Goal: Information Seeking & Learning: Learn about a topic

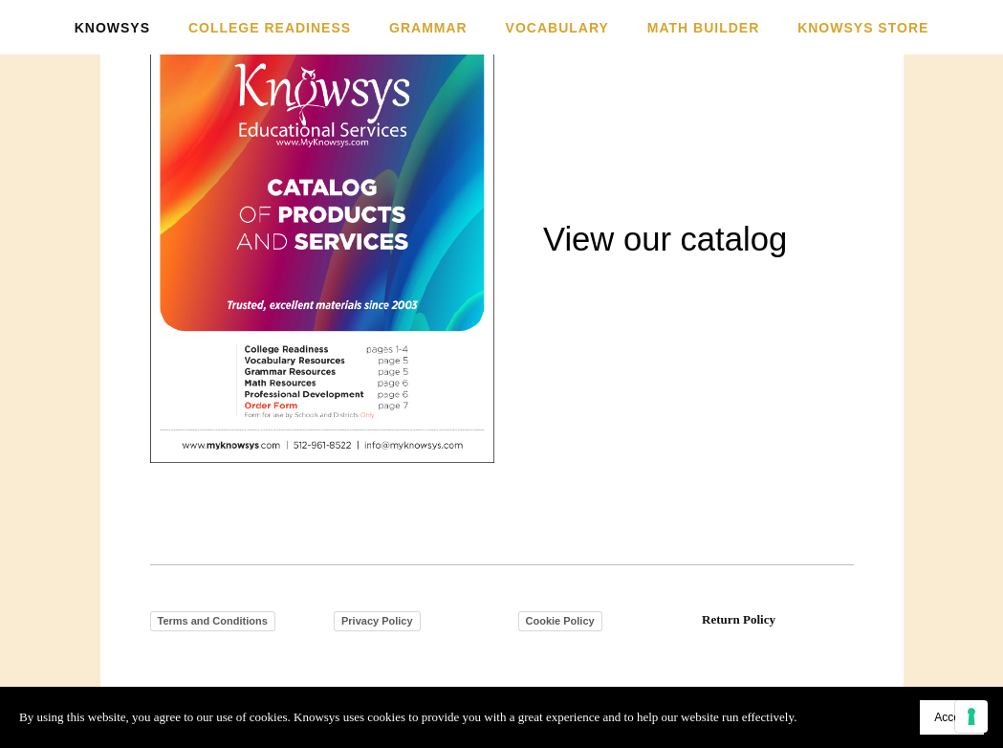
scroll to position [2549, 0]
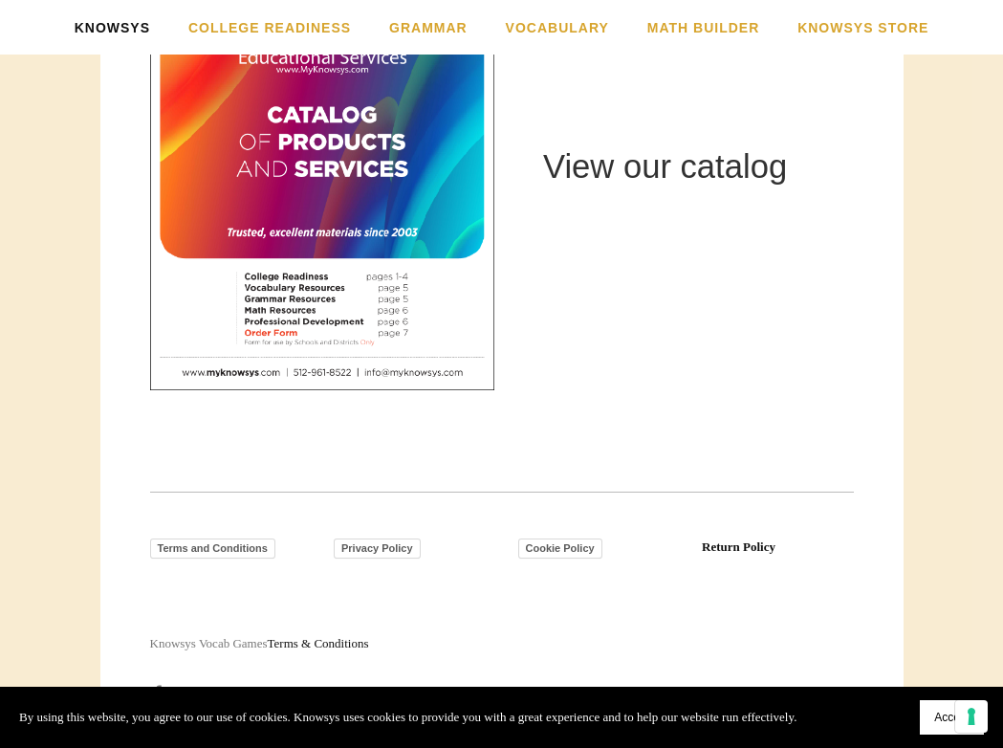
click at [676, 166] on link "View our catalog" at bounding box center [665, 166] width 244 height 36
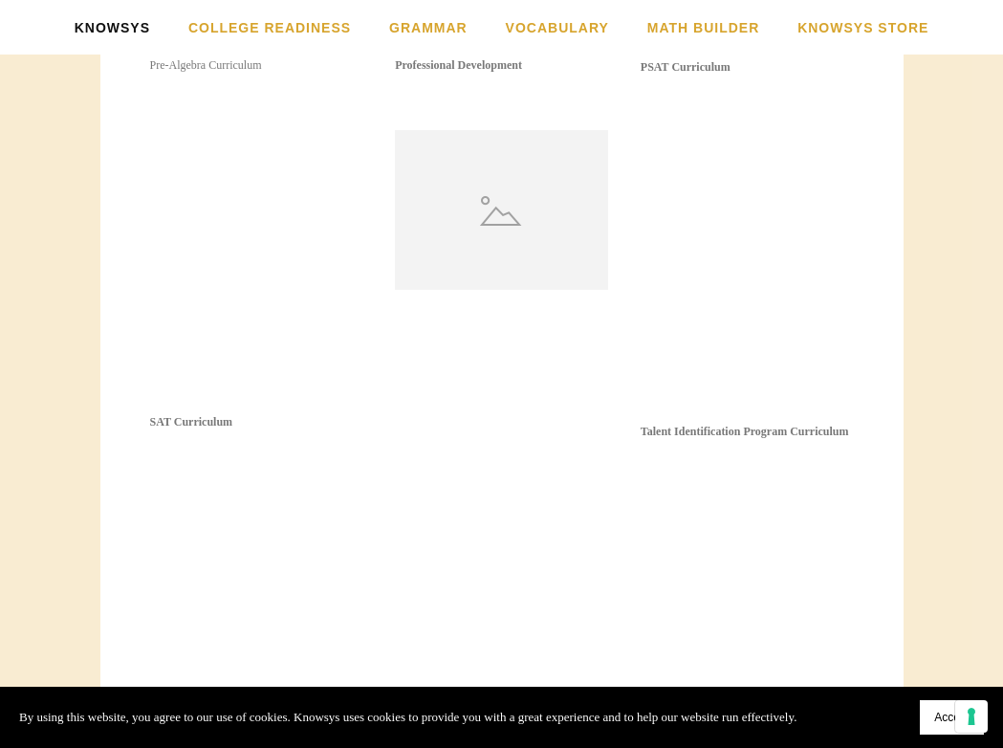
scroll to position [2264, 0]
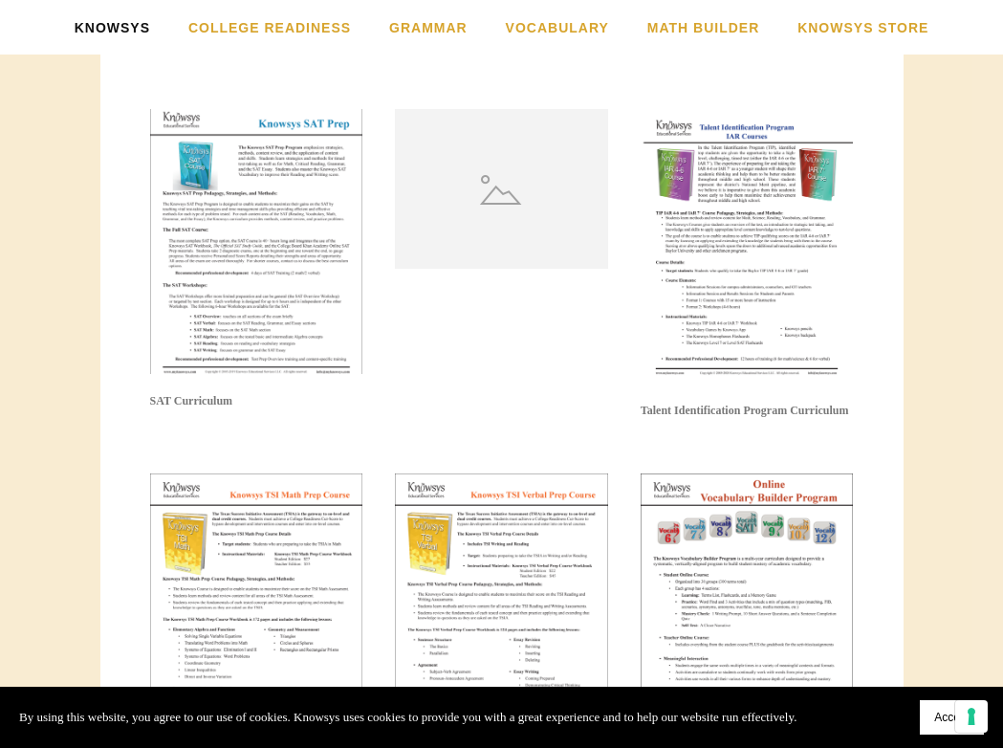
click at [234, 264] on img at bounding box center [256, 241] width 213 height 265
click at [301, 129] on img at bounding box center [256, 241] width 213 height 265
click at [256, 268] on img at bounding box center [256, 241] width 213 height 265
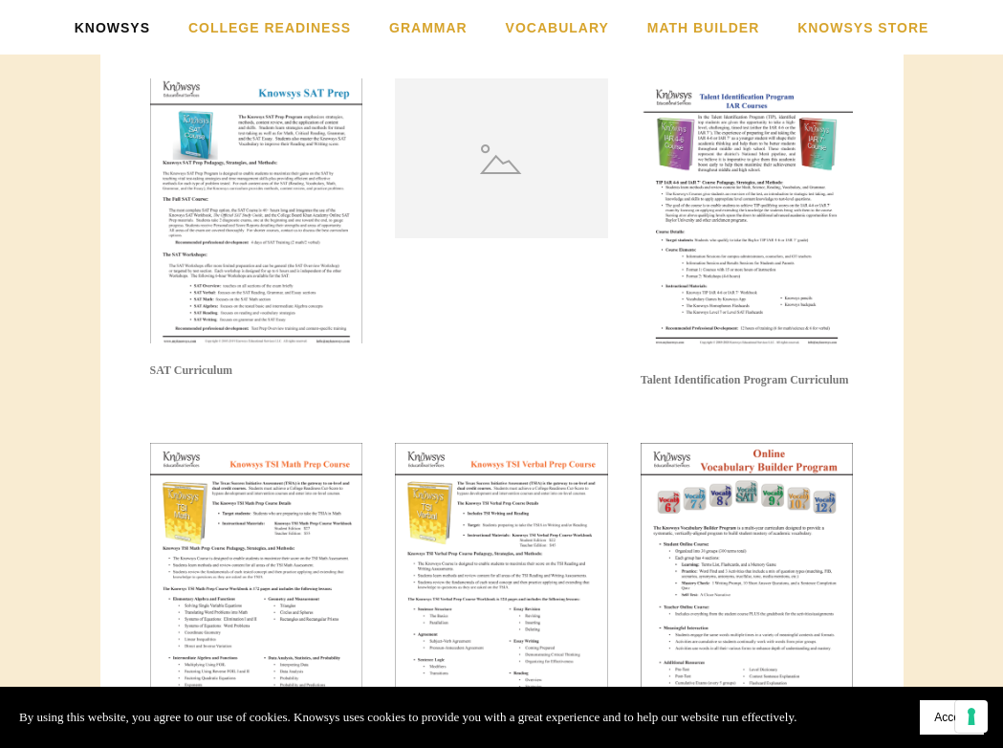
scroll to position [2332, 0]
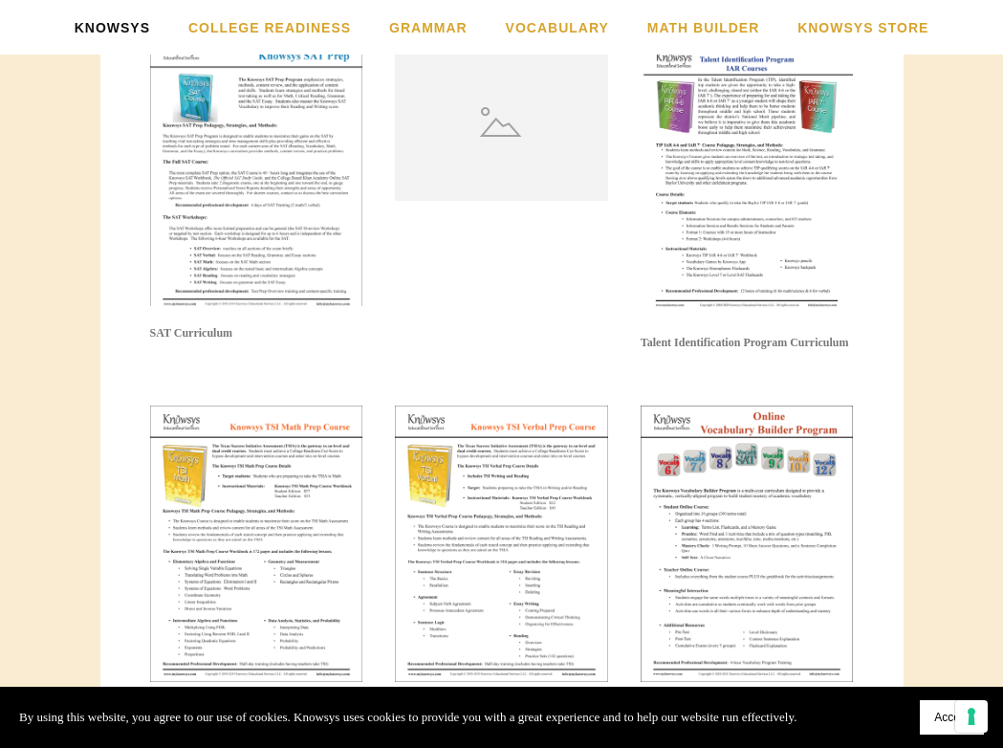
click at [258, 210] on img at bounding box center [256, 173] width 213 height 265
click at [185, 330] on strong "SAT Curriculum" at bounding box center [191, 332] width 83 height 13
click at [196, 265] on img at bounding box center [256, 173] width 213 height 265
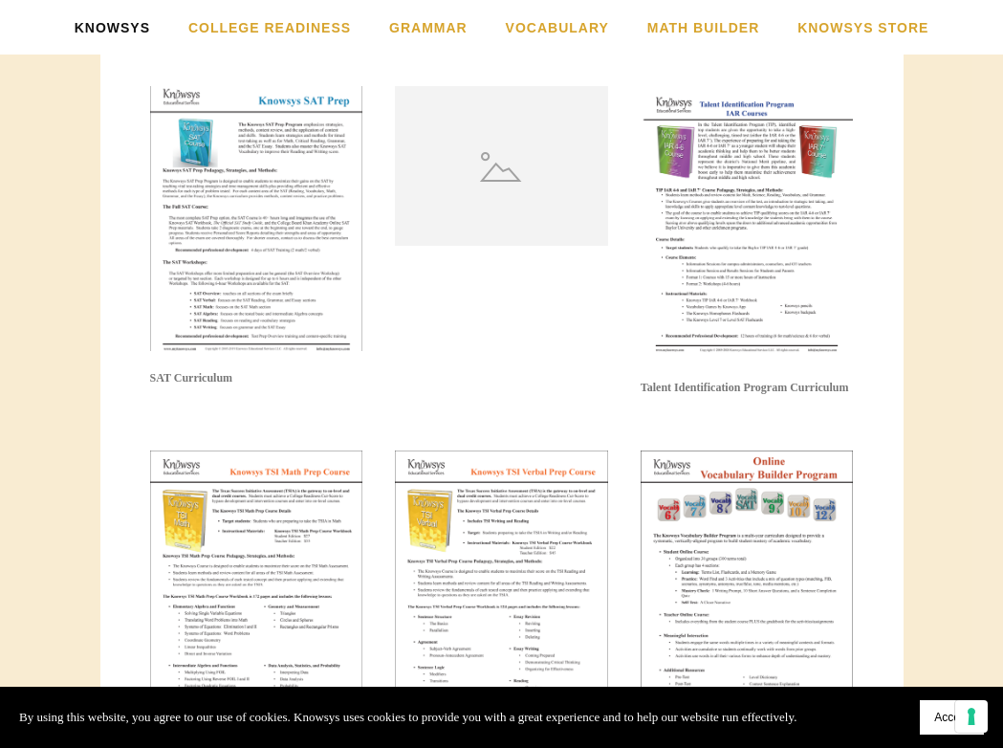
scroll to position [2207, 0]
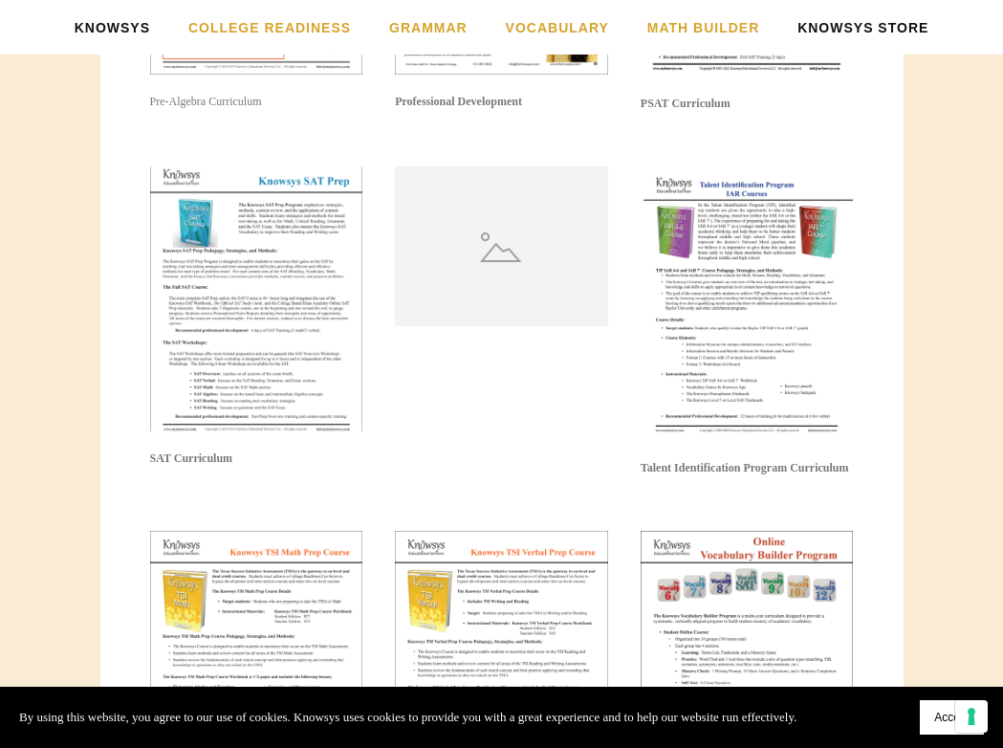
click at [842, 31] on link "Knowsys Store" at bounding box center [863, 27] width 131 height 55
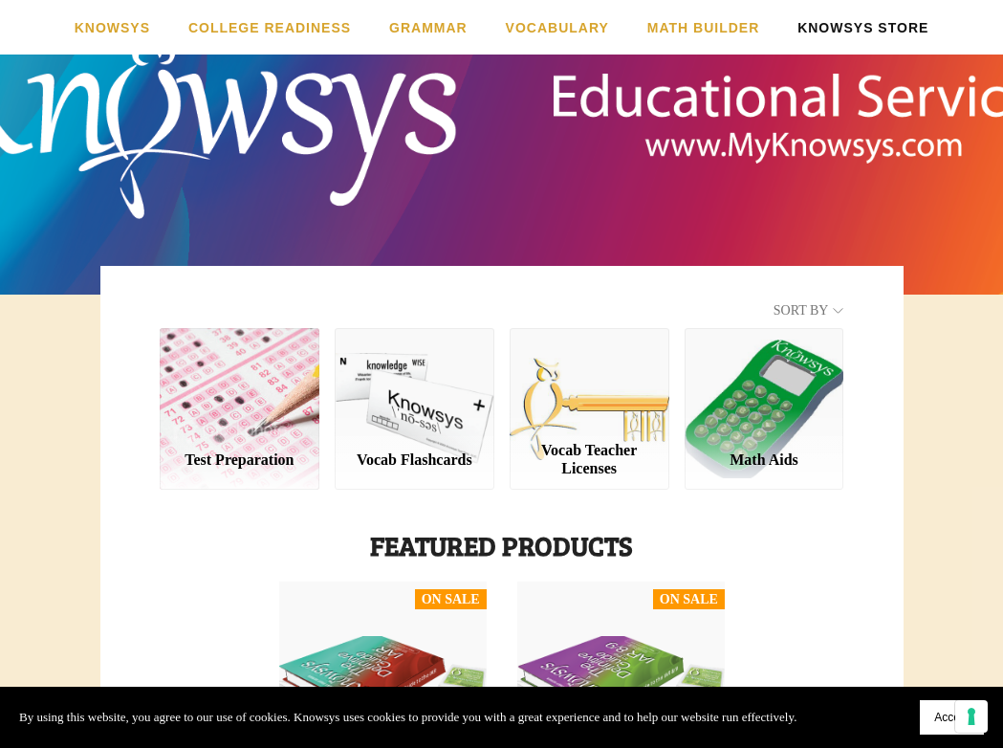
scroll to position [118, 0]
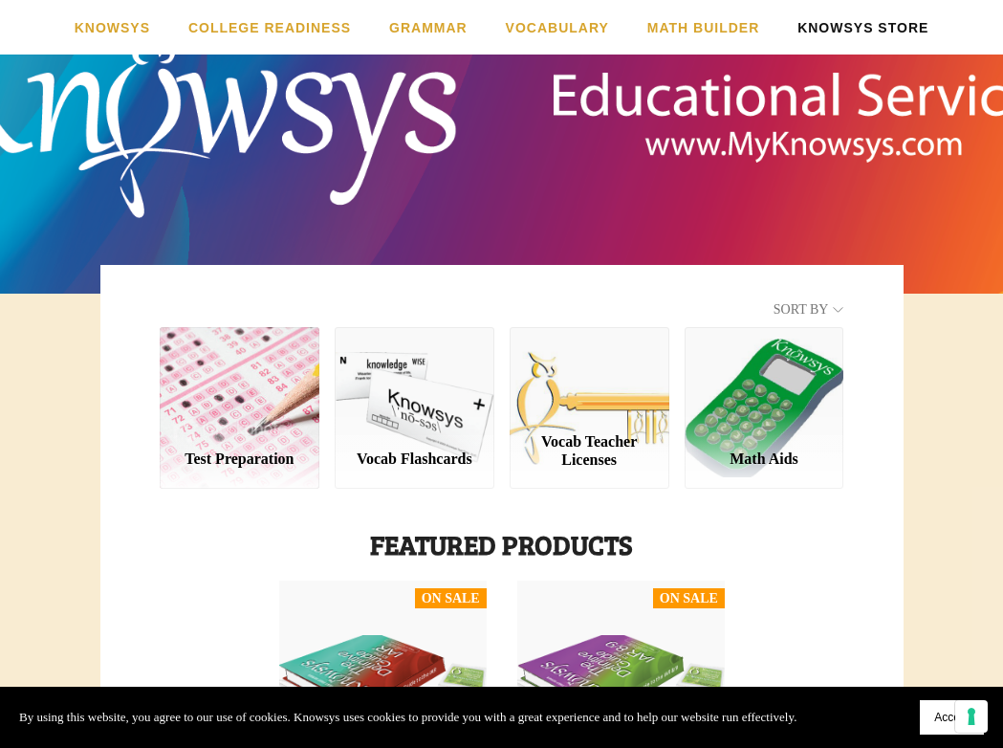
click at [614, 418] on div "Vocab Teacher Licenses" at bounding box center [590, 407] width 160 height 161
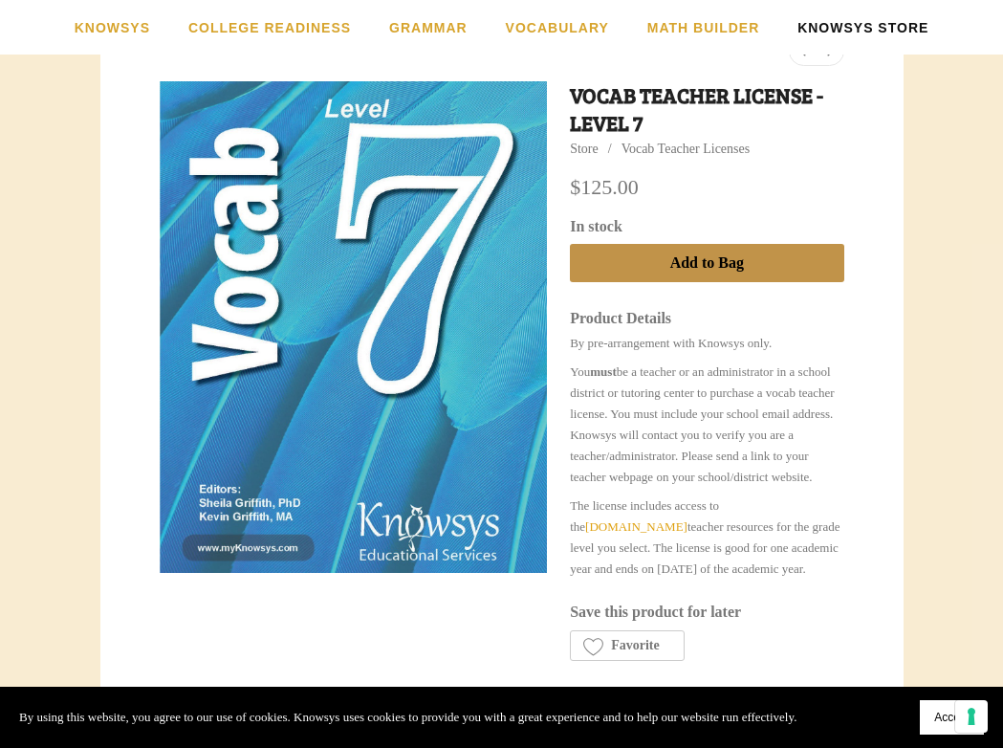
scroll to position [384, 0]
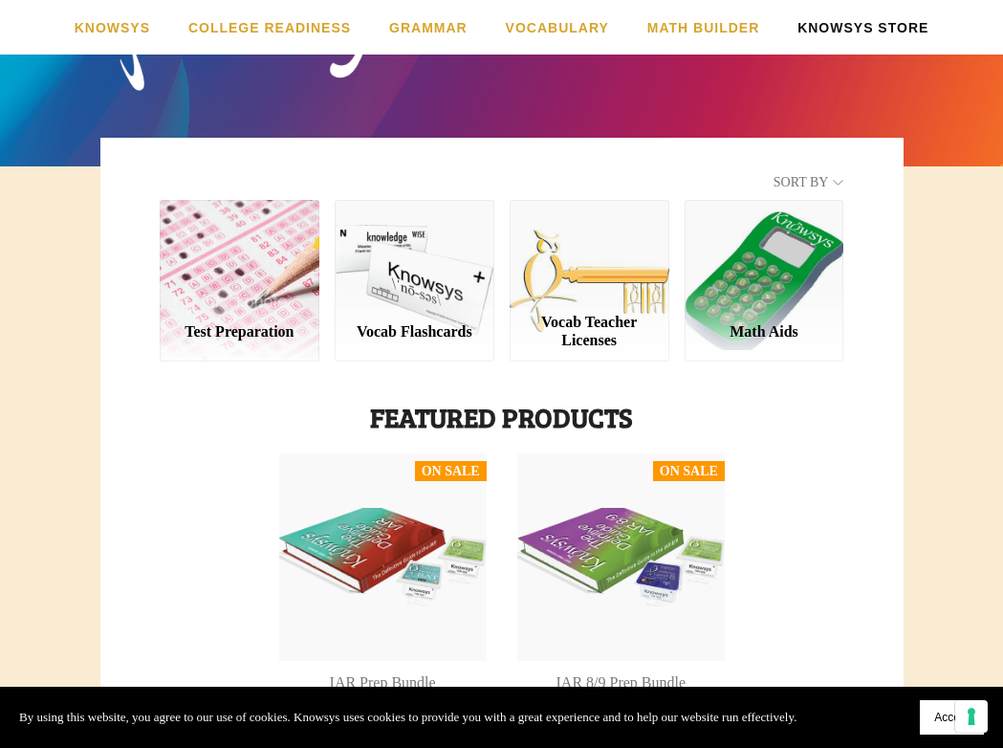
scroll to position [240, 0]
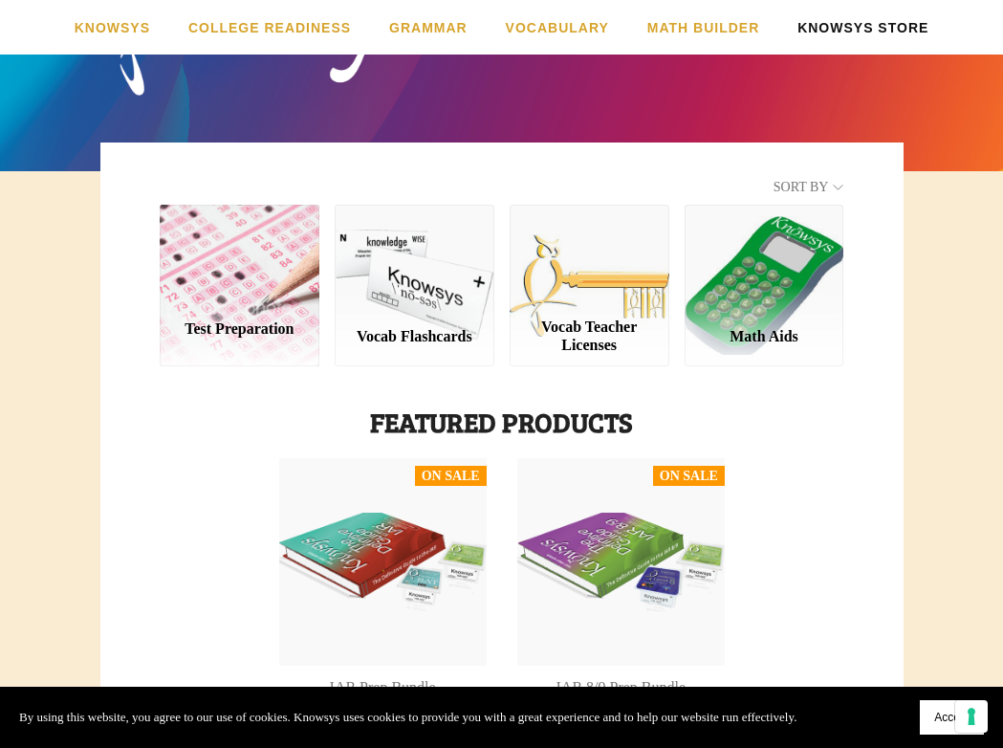
click at [240, 304] on div "Test Preparation" at bounding box center [240, 285] width 160 height 161
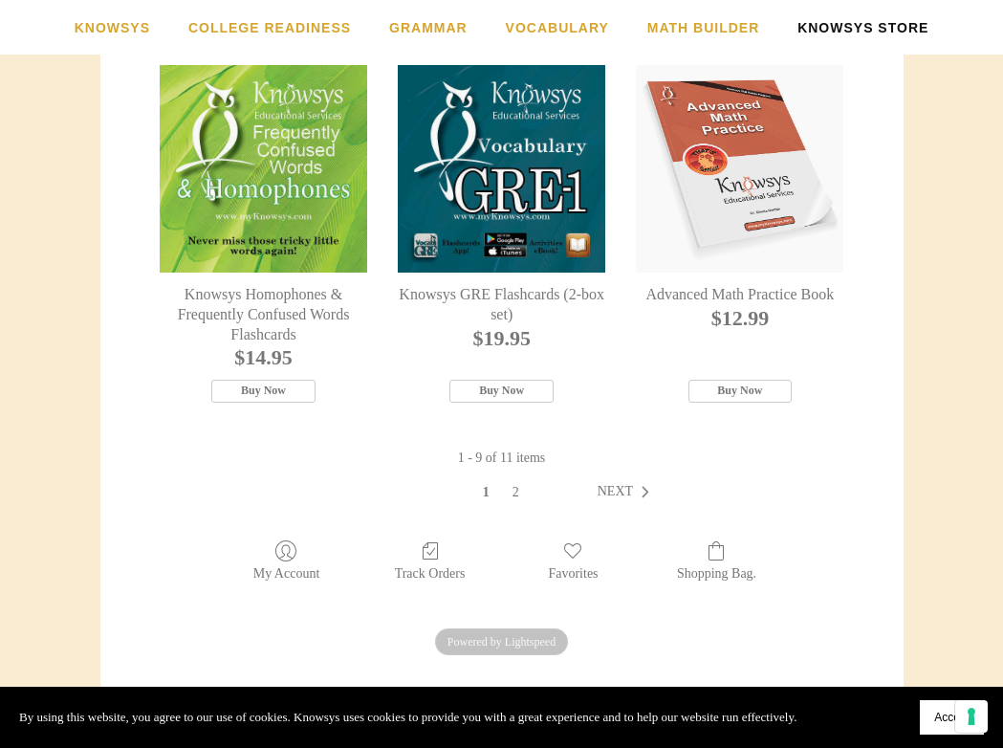
scroll to position [1154, 0]
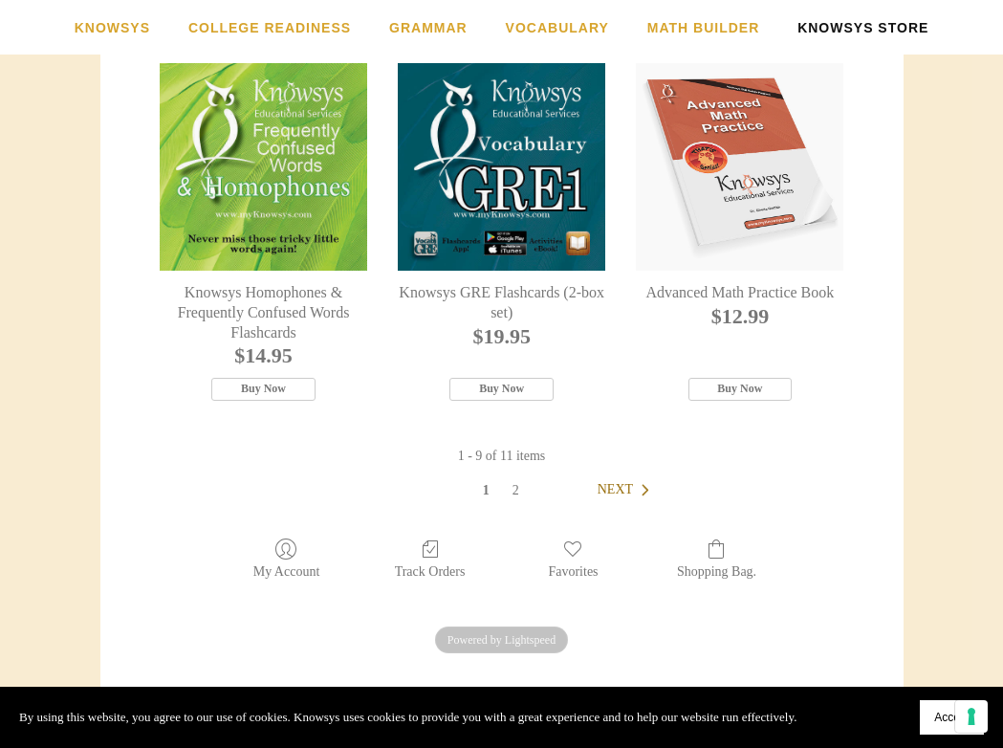
click at [620, 499] on link "Next" at bounding box center [628, 489] width 60 height 19
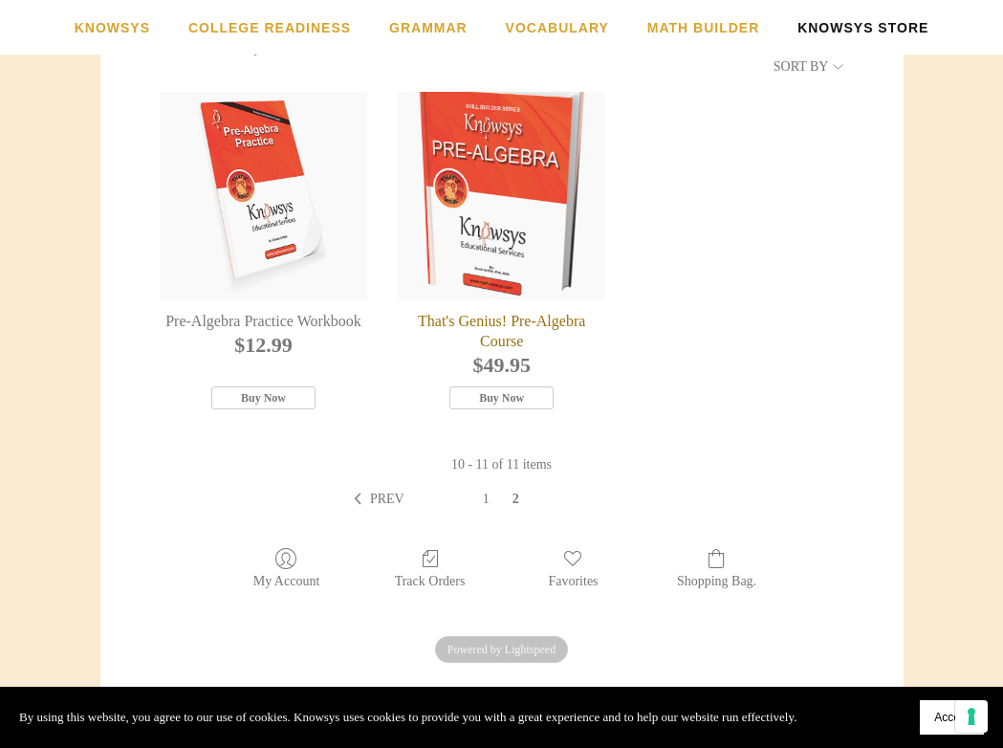
scroll to position [440, 0]
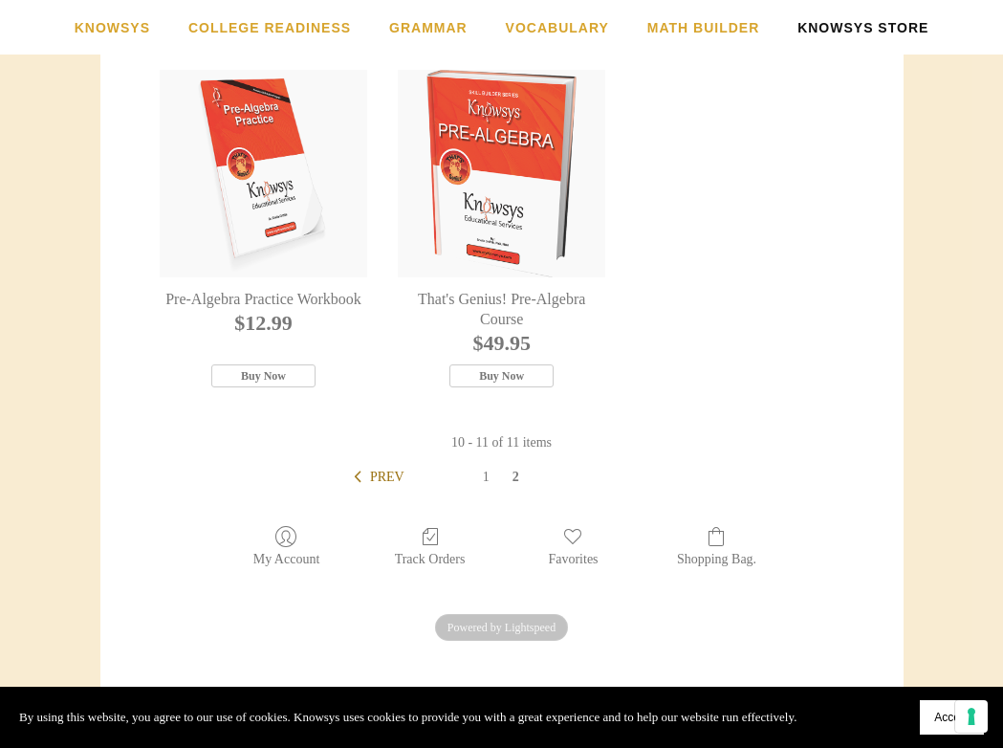
click at [386, 476] on span "Prev" at bounding box center [387, 477] width 34 height 14
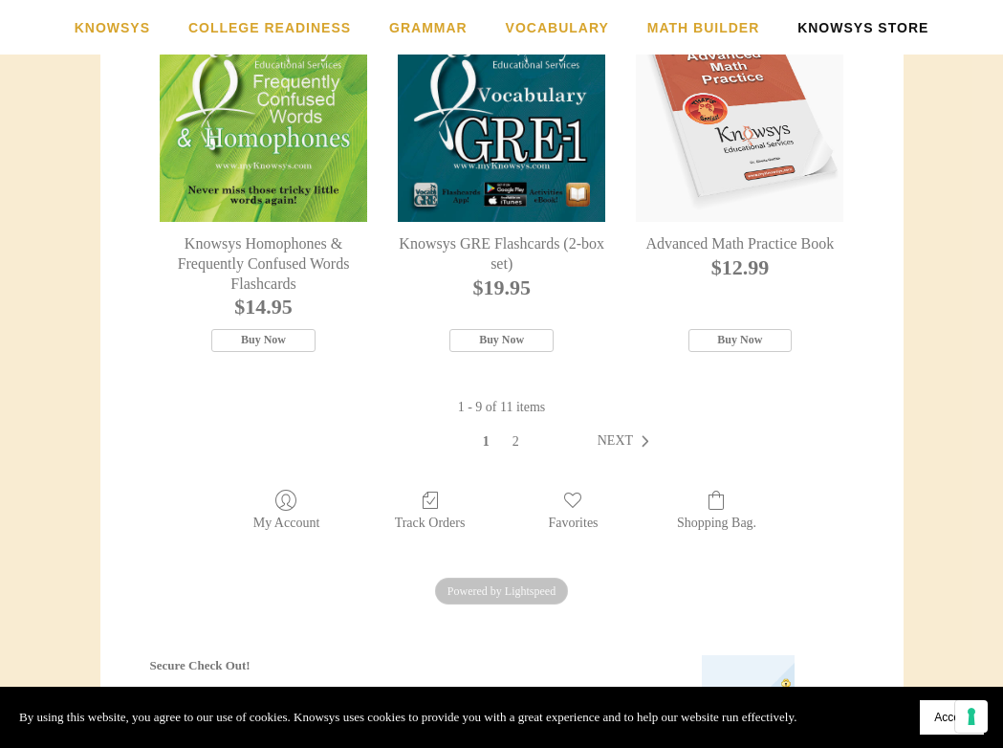
scroll to position [1207, 0]
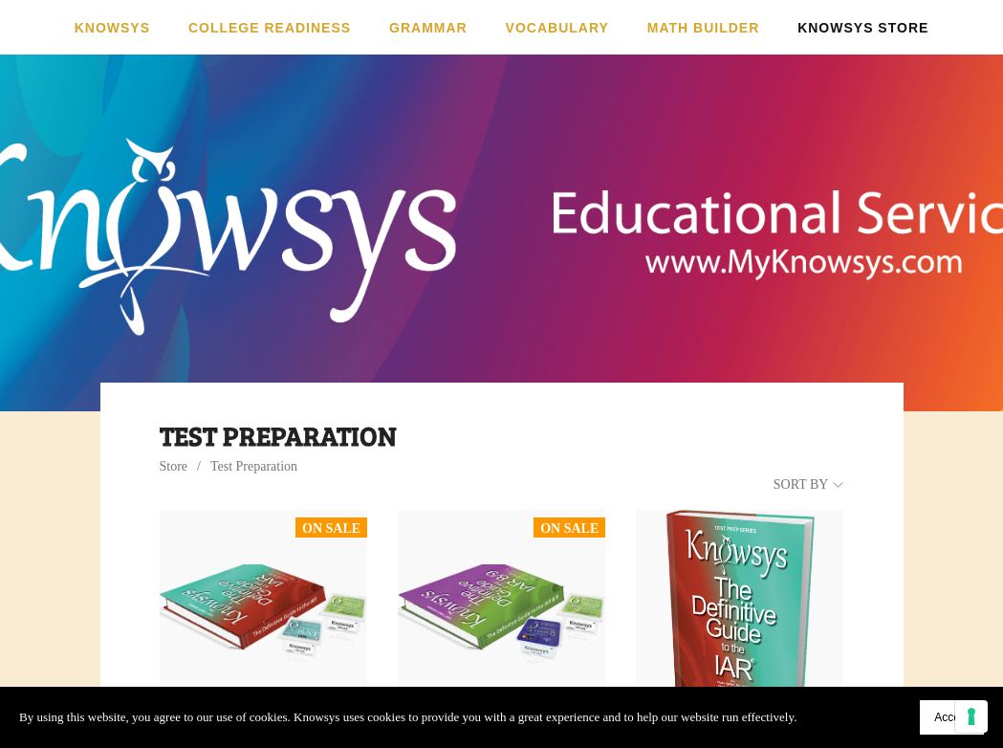
scroll to position [9, 0]
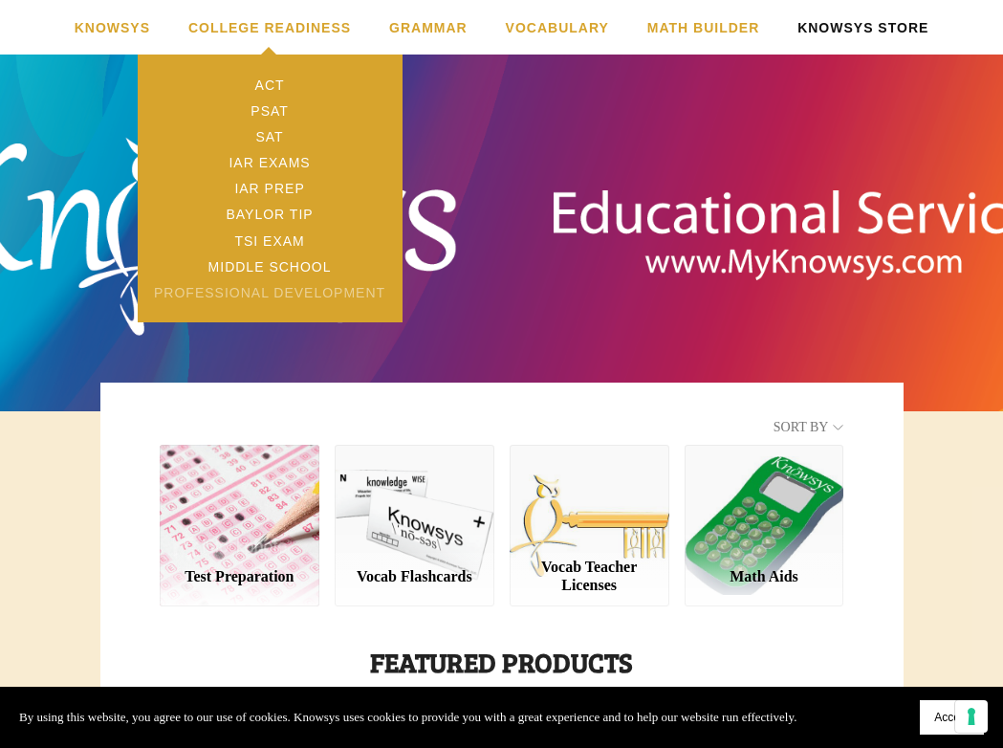
click at [256, 294] on link "Professional Development" at bounding box center [270, 292] width 265 height 26
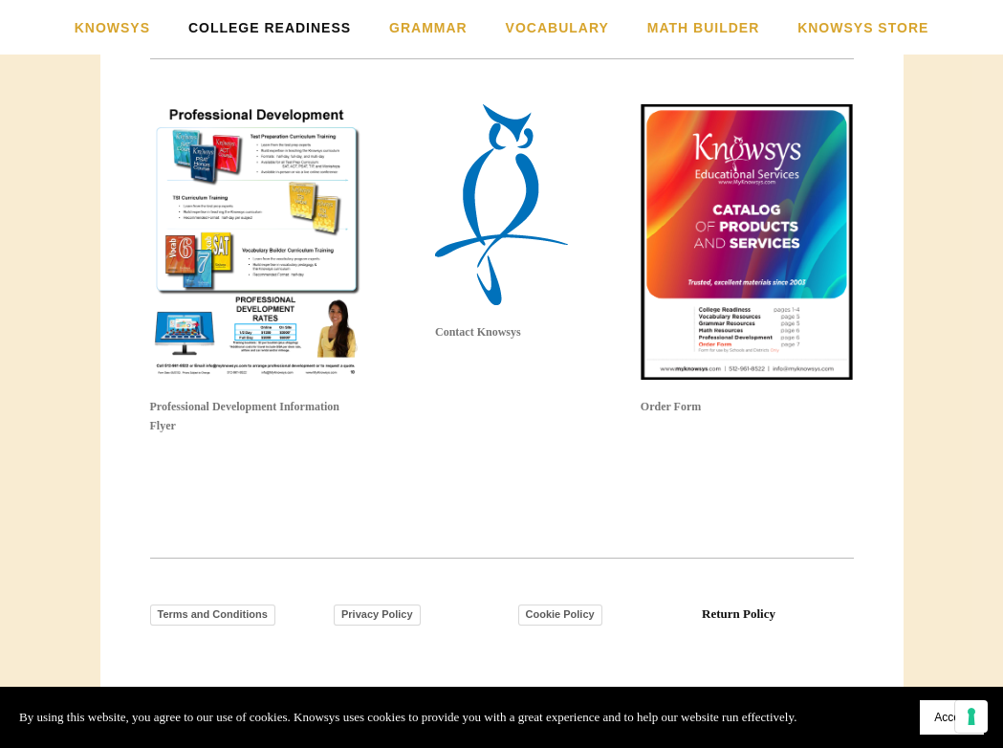
scroll to position [1721, 0]
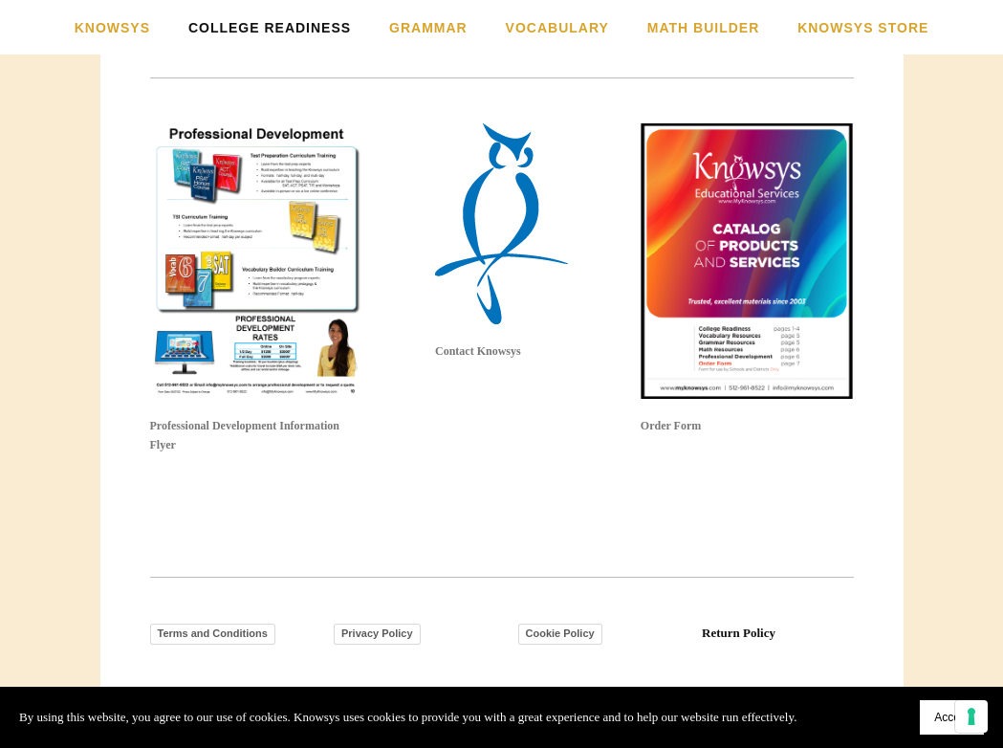
click at [280, 265] on img at bounding box center [256, 260] width 213 height 275
